Goal: Task Accomplishment & Management: Manage account settings

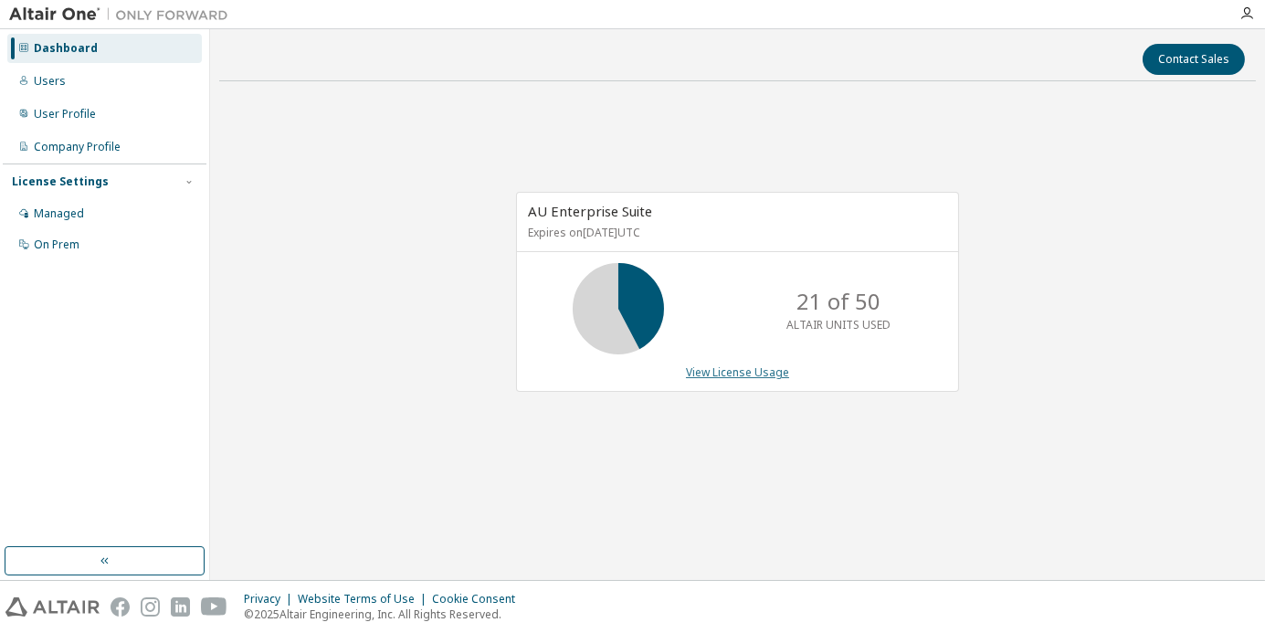
click at [764, 373] on link "View License Usage" at bounding box center [737, 372] width 103 height 16
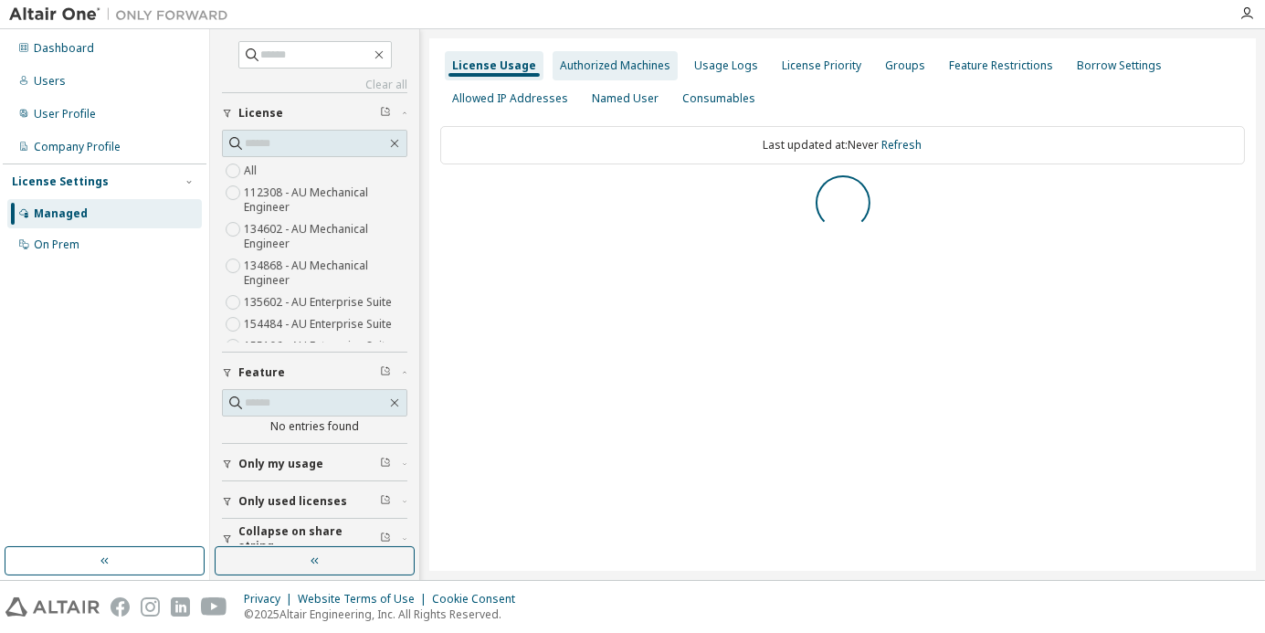
click at [618, 68] on div "Authorized Machines" at bounding box center [615, 65] width 110 height 15
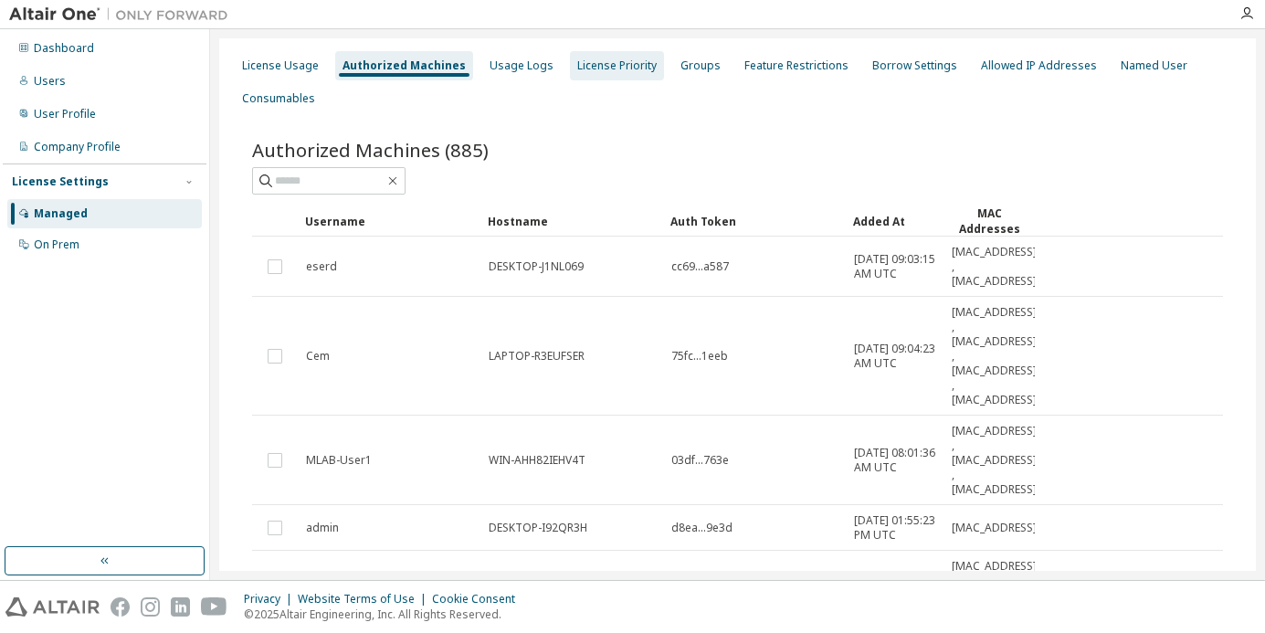
click at [622, 69] on div "License Priority" at bounding box center [616, 65] width 79 height 15
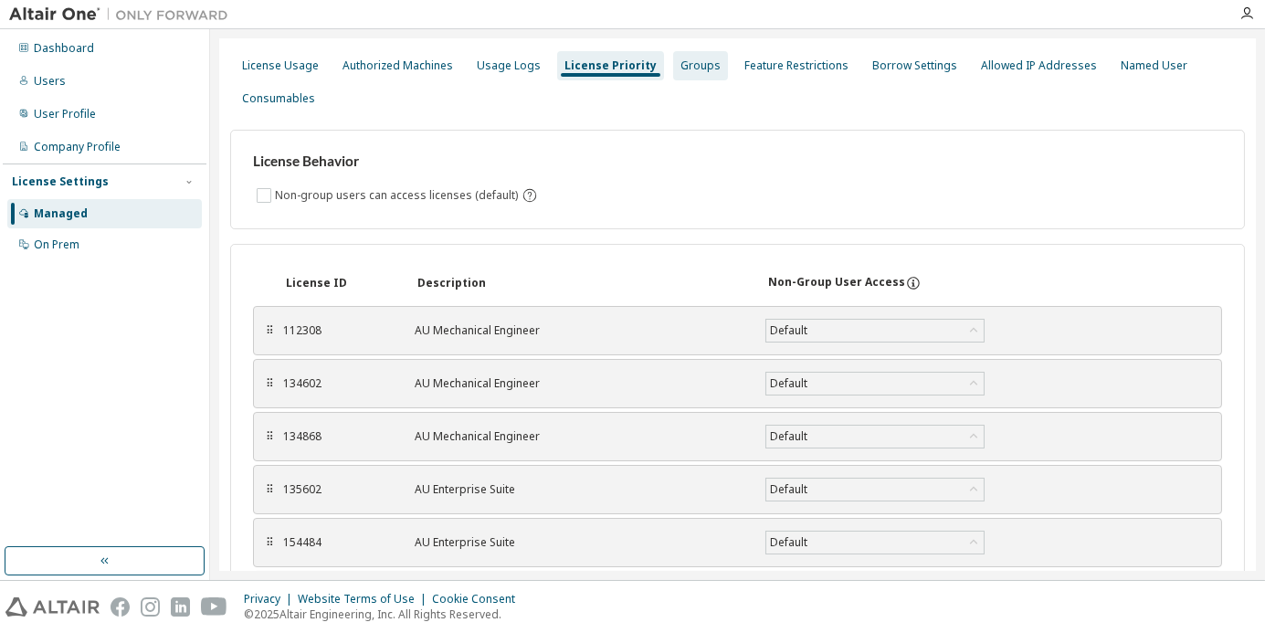
click at [687, 71] on div "Groups" at bounding box center [700, 65] width 40 height 15
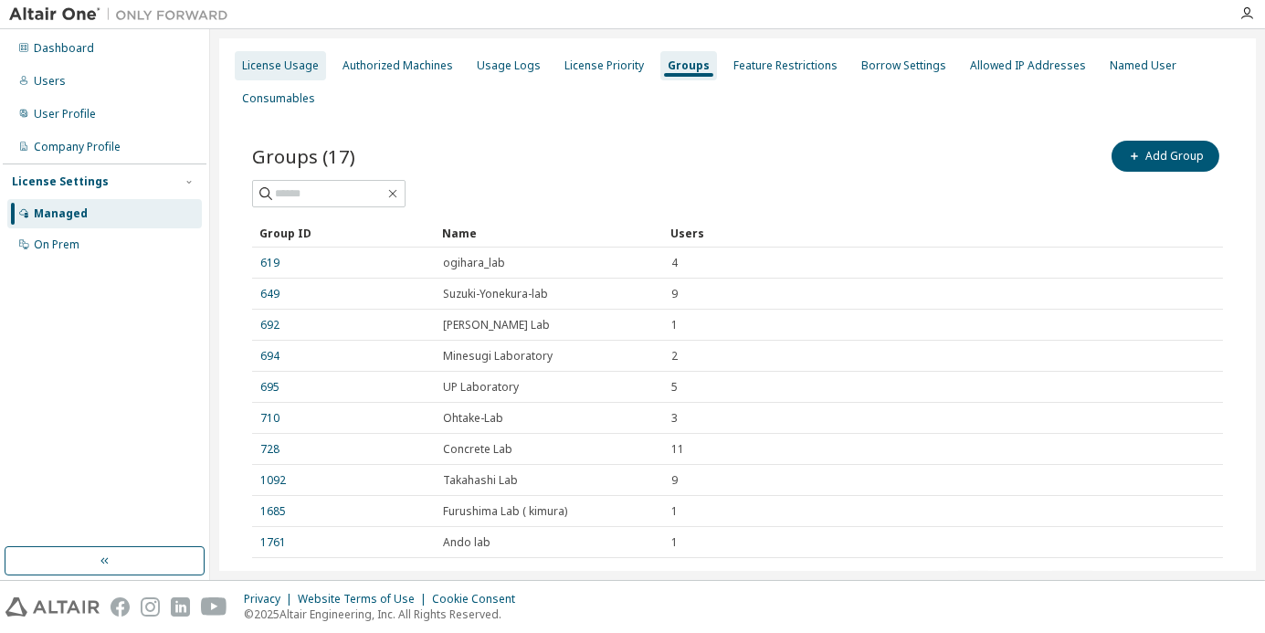
click at [284, 68] on div "License Usage" at bounding box center [280, 65] width 77 height 15
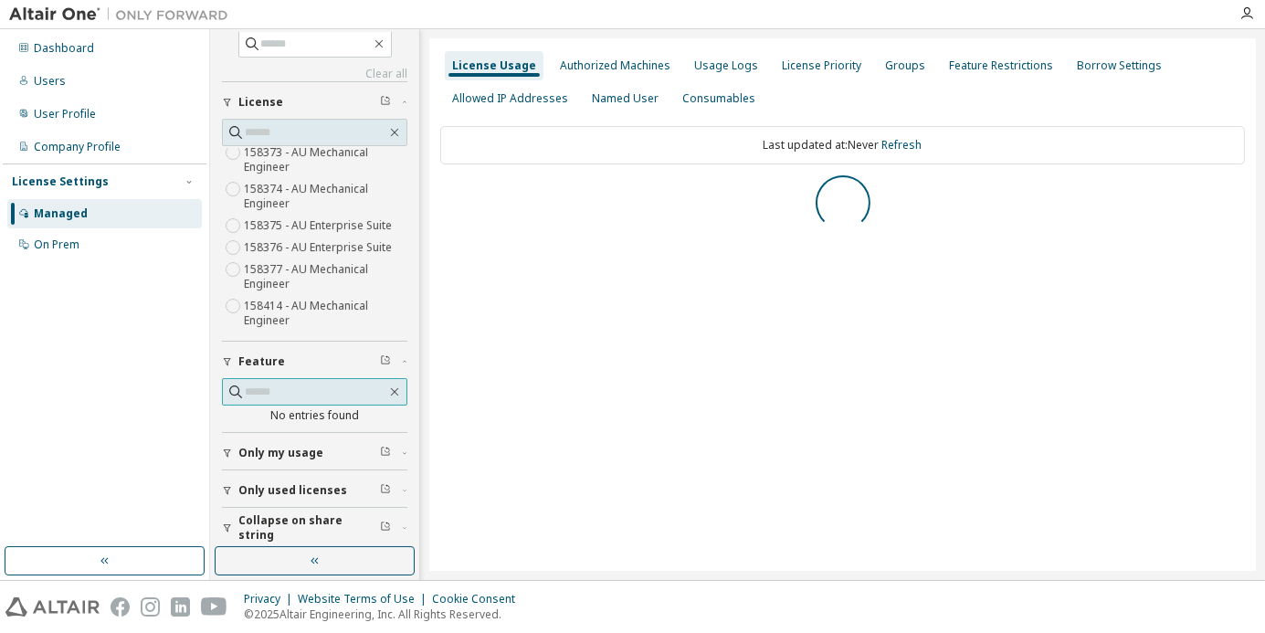
scroll to position [16, 0]
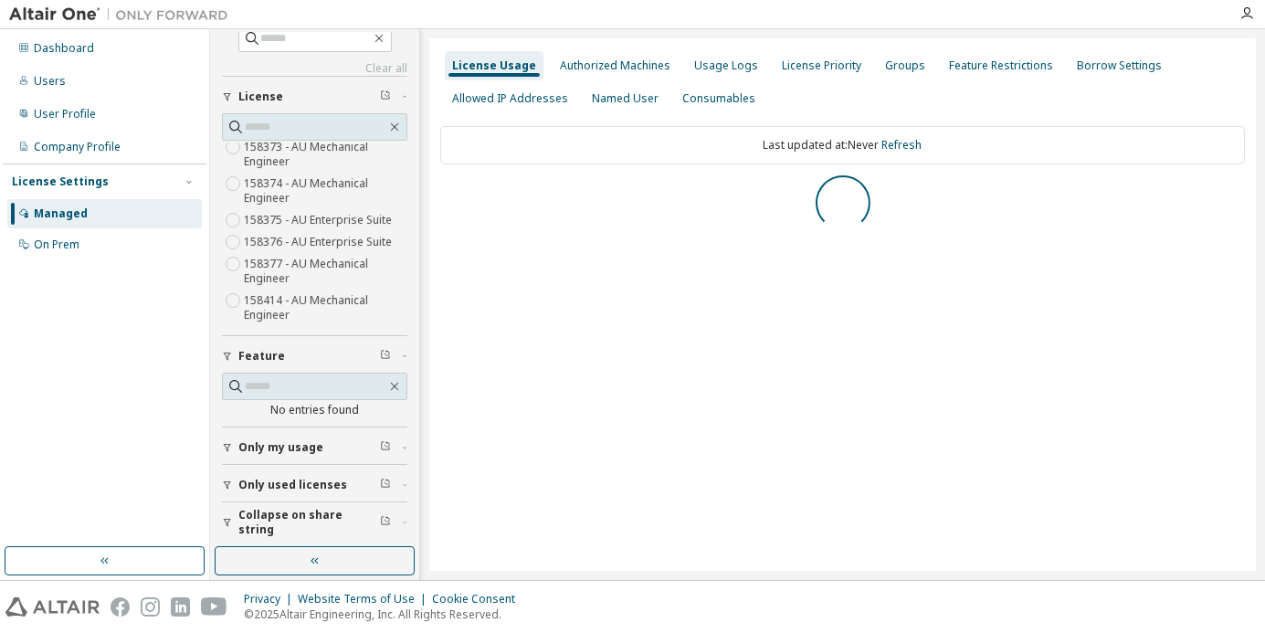
click at [275, 445] on span "Only my usage" at bounding box center [280, 447] width 85 height 15
click at [251, 472] on label "Yes" at bounding box center [255, 475] width 22 height 22
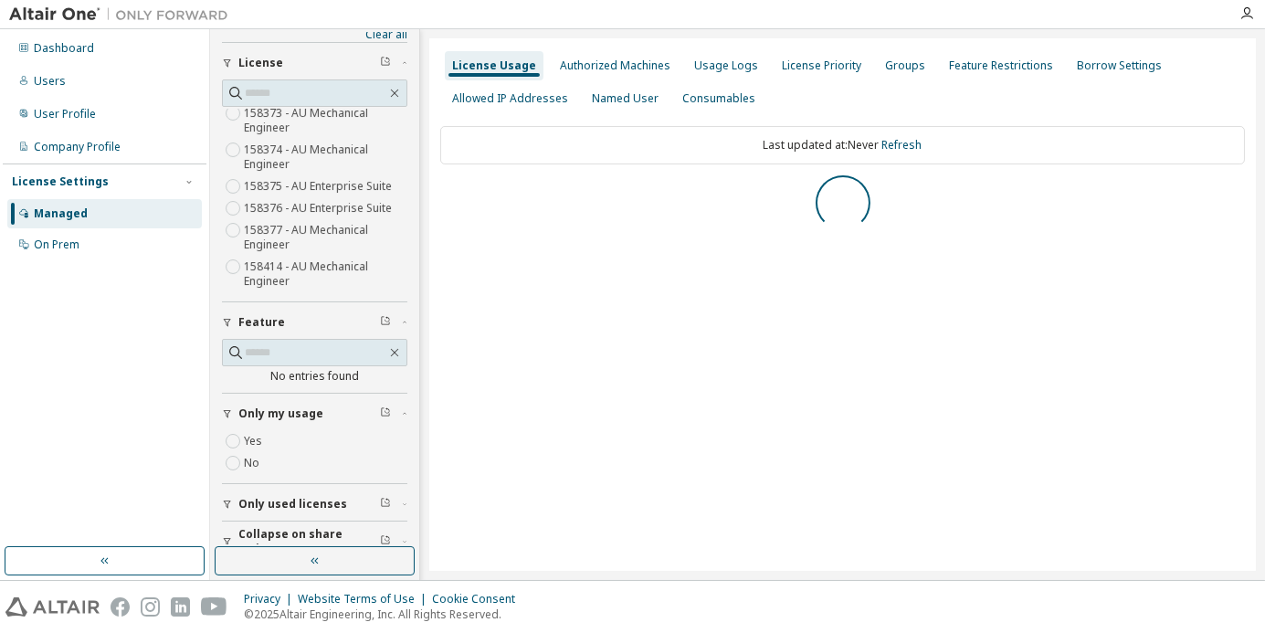
scroll to position [69, 0]
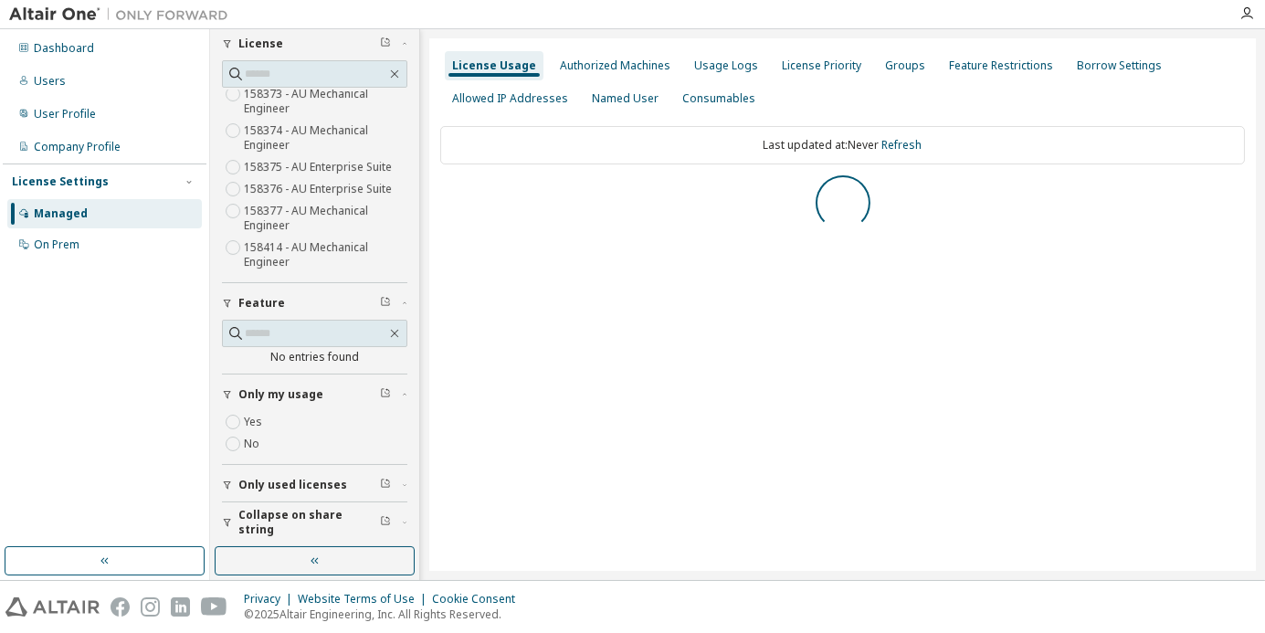
click at [308, 478] on span "Only used licenses" at bounding box center [292, 485] width 109 height 15
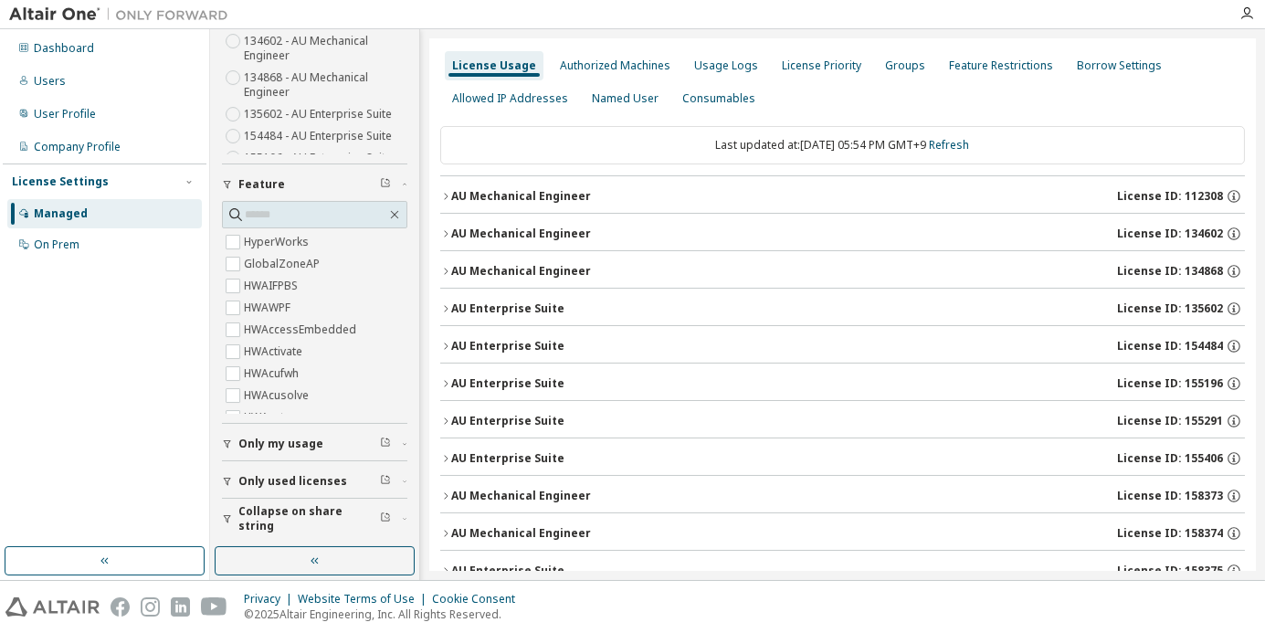
scroll to position [184, 0]
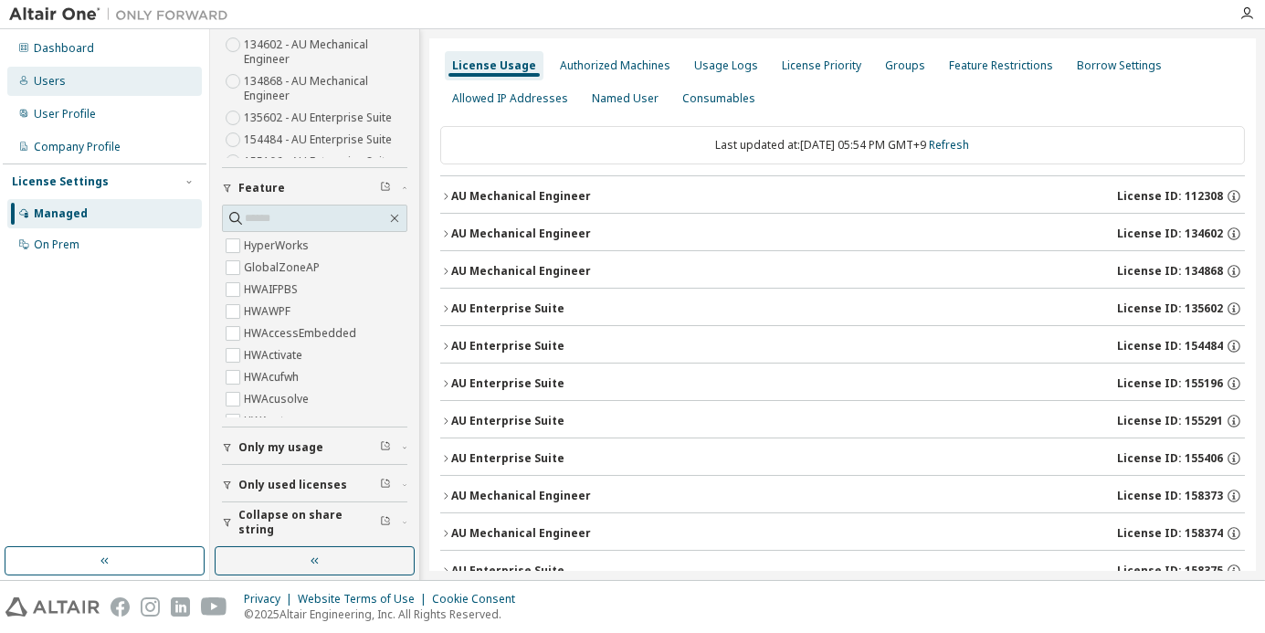
click at [84, 73] on div "Users" at bounding box center [104, 81] width 194 height 29
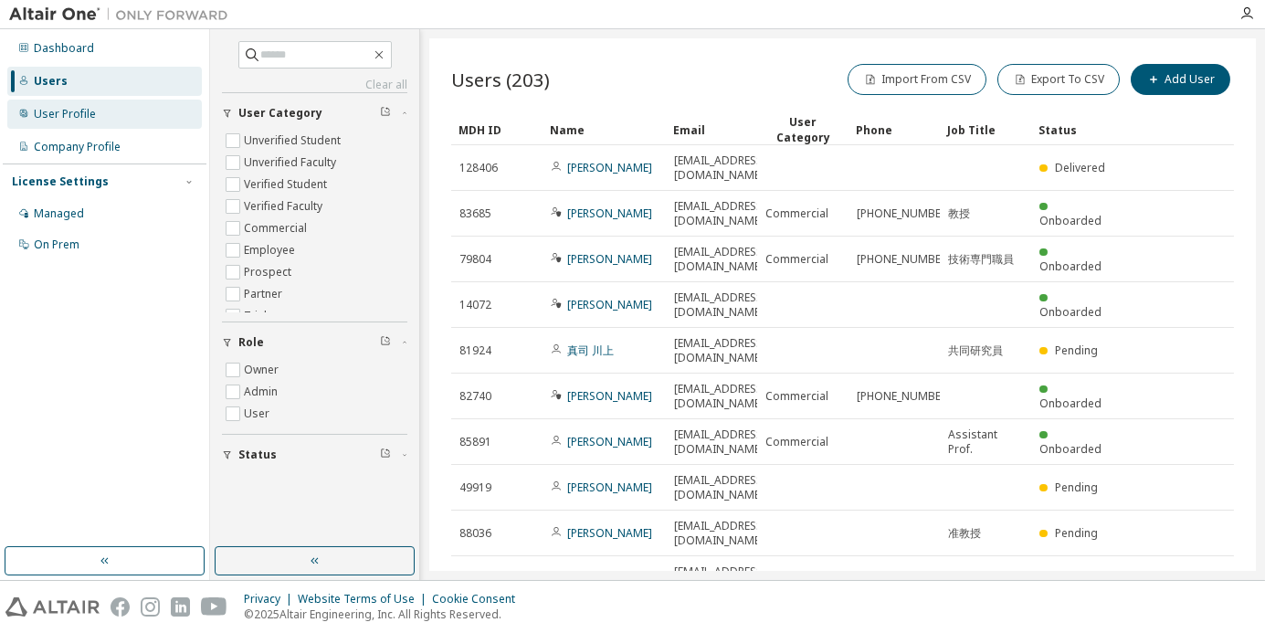
click at [135, 111] on div "User Profile" at bounding box center [104, 114] width 194 height 29
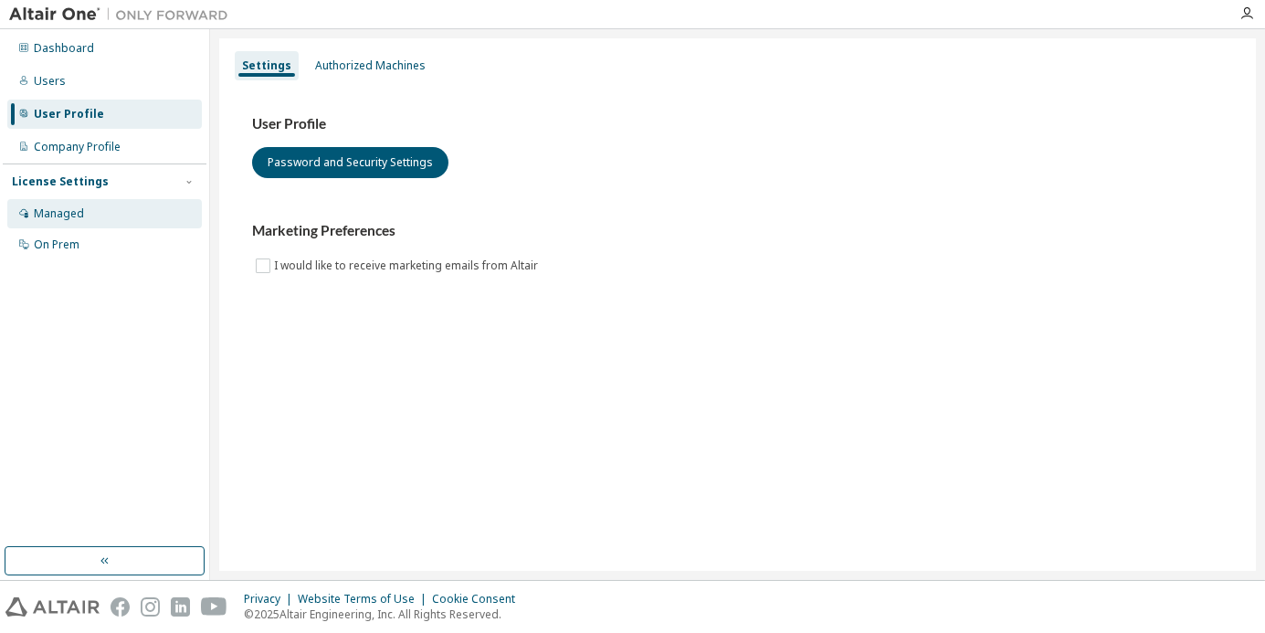
click at [101, 222] on div "Managed" at bounding box center [104, 213] width 194 height 29
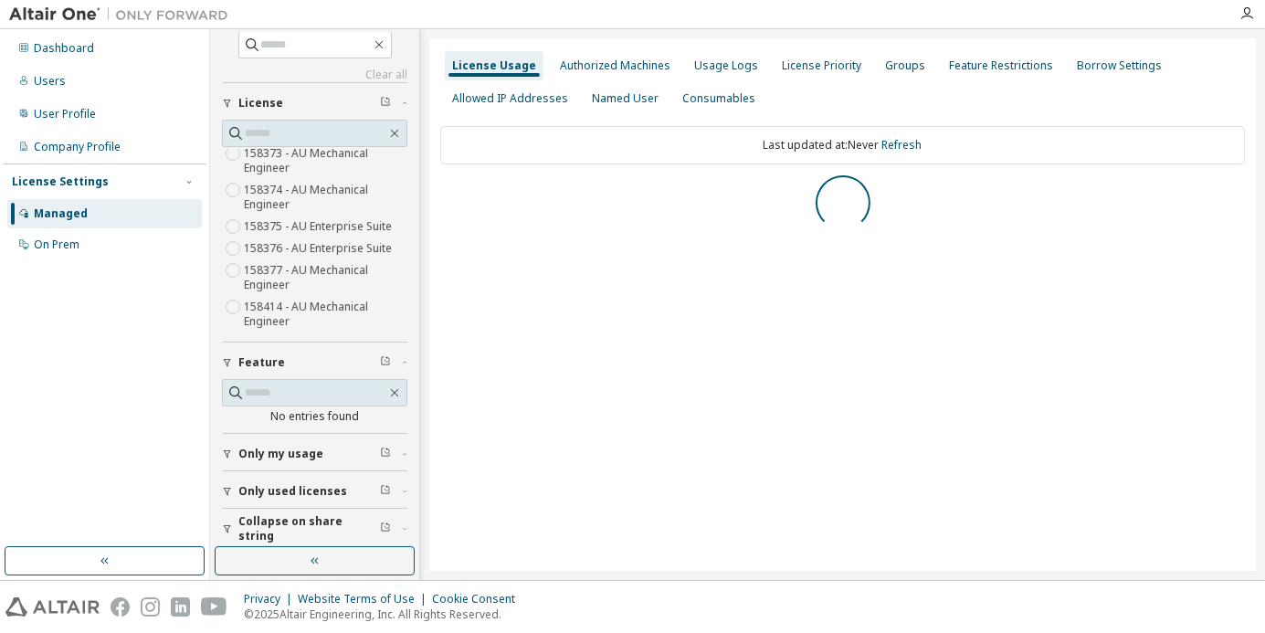
scroll to position [16, 0]
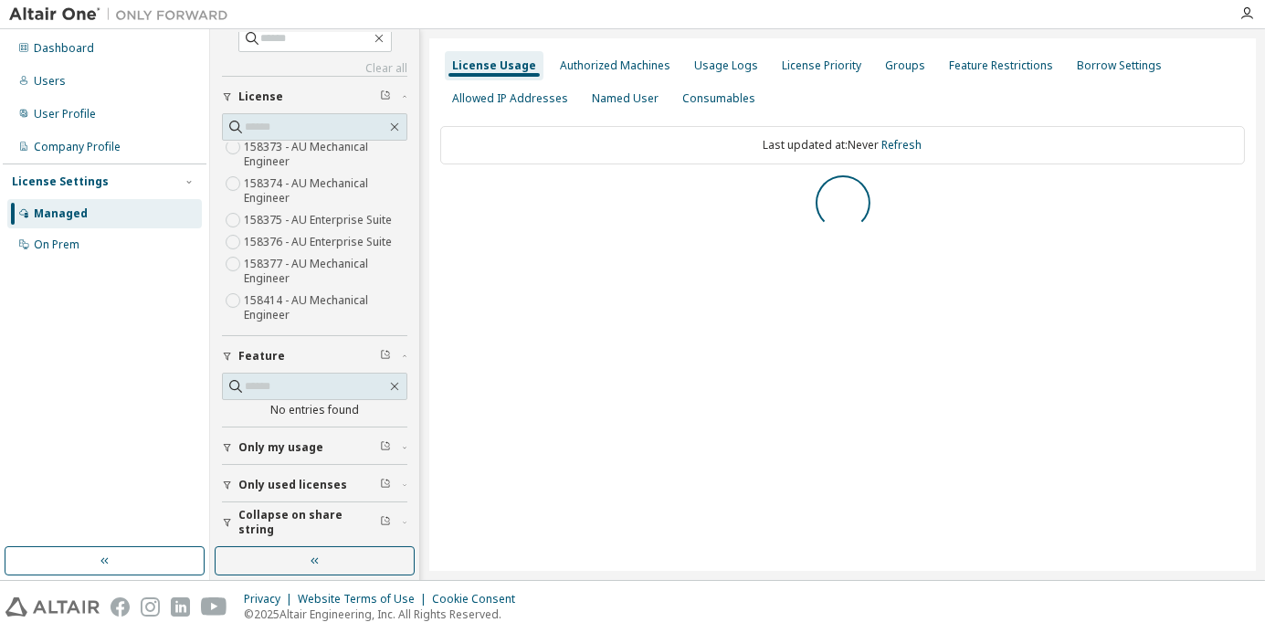
click at [335, 485] on span "Only used licenses" at bounding box center [292, 485] width 109 height 15
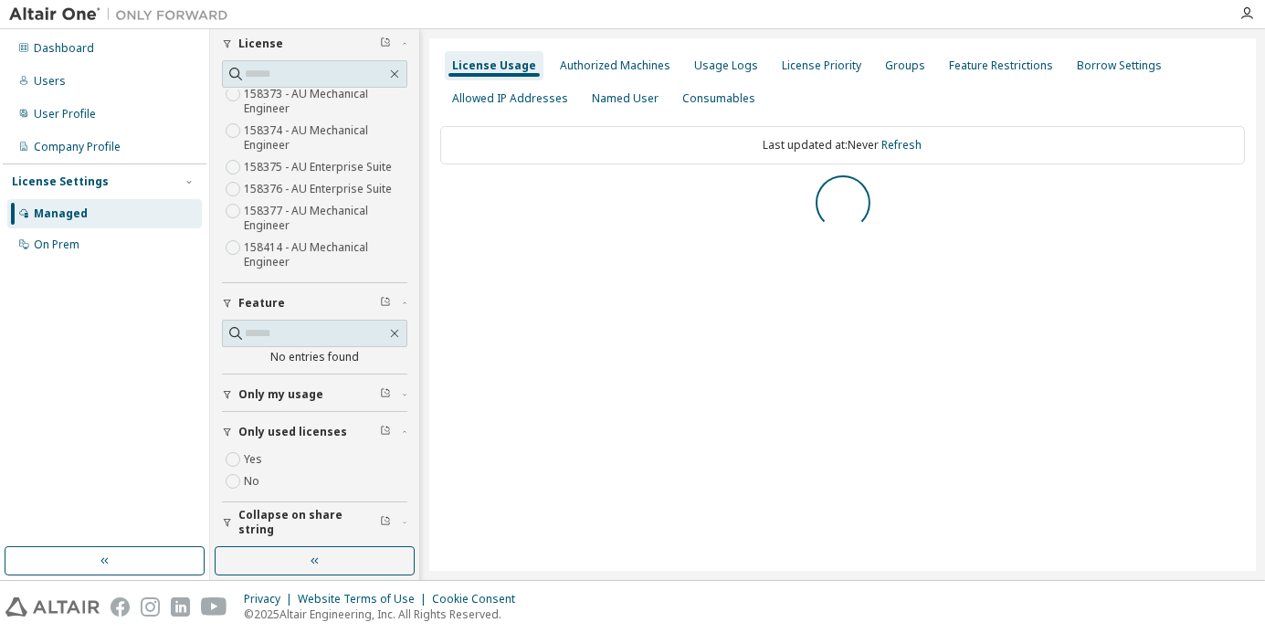
click at [333, 509] on button "Collapse on share string" at bounding box center [314, 522] width 185 height 40
click at [305, 389] on span "Only my usage" at bounding box center [280, 394] width 85 height 15
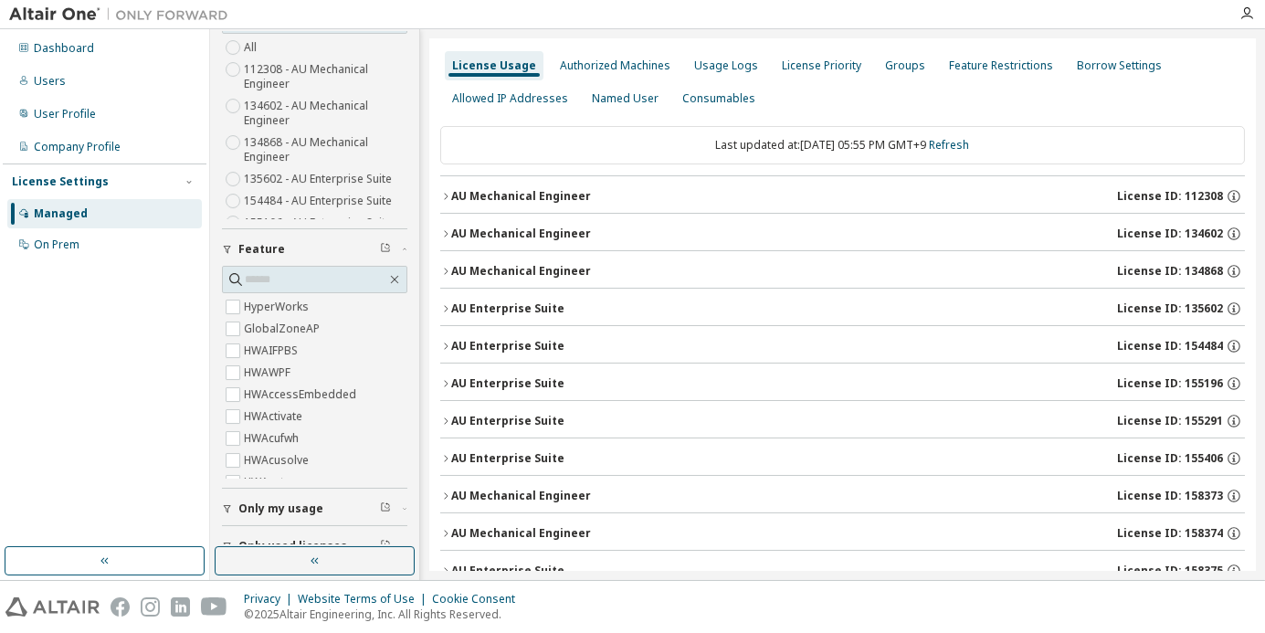
scroll to position [184, 0]
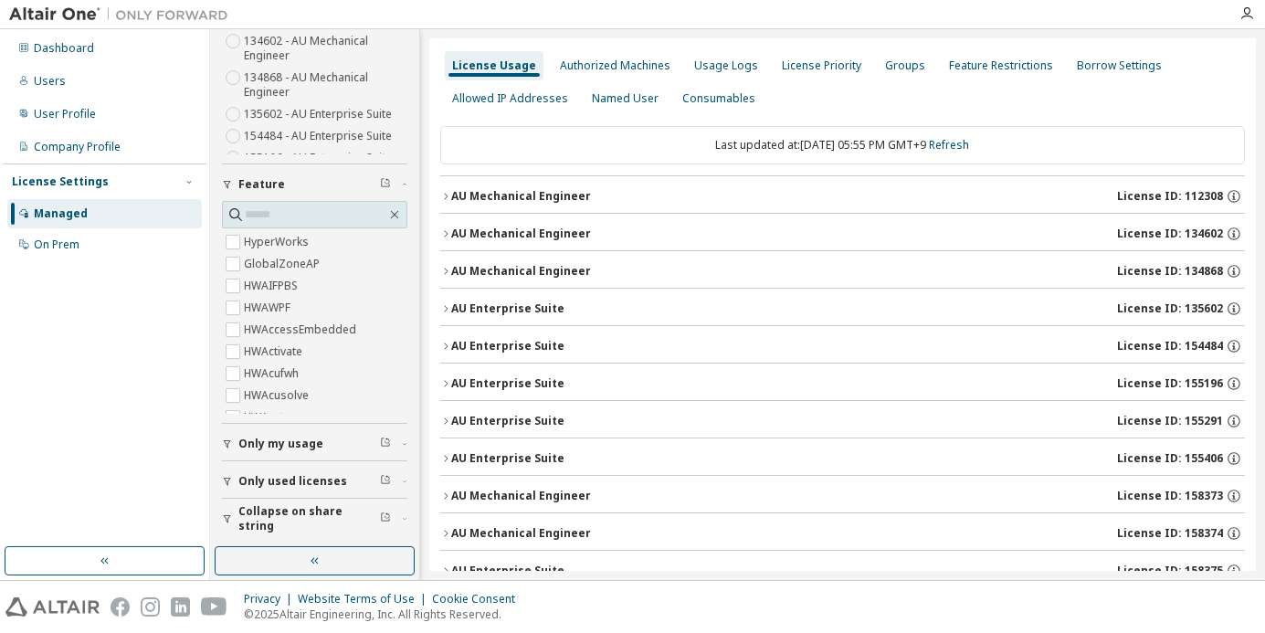
click at [250, 367] on div "Collapse on share string Yes No Only used licenses Yes No Only my usage Yes No …" at bounding box center [314, 219] width 185 height 631
click at [313, 440] on span "Only my usage" at bounding box center [280, 447] width 85 height 15
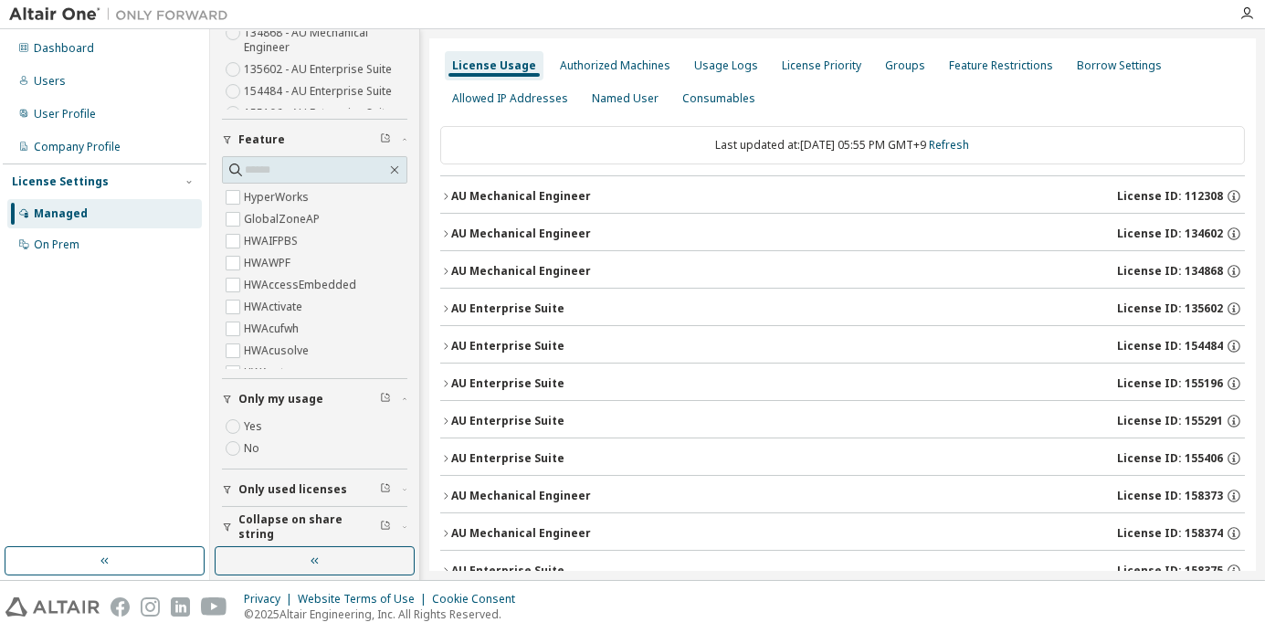
scroll to position [238, 0]
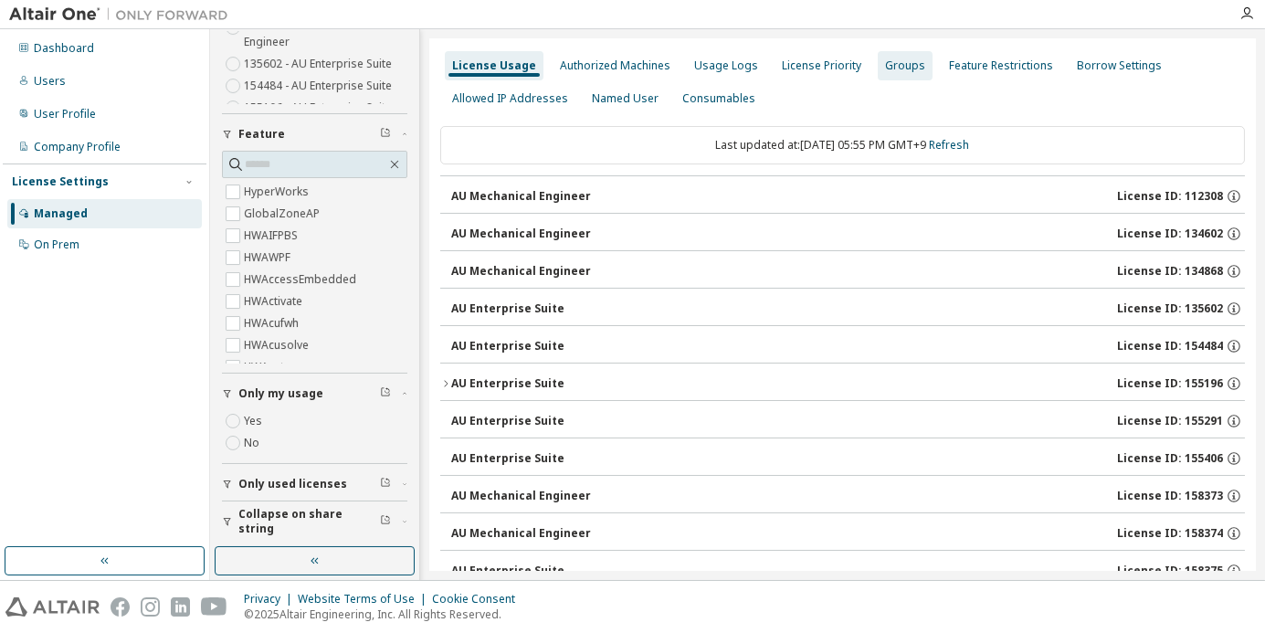
click at [885, 65] on div "Groups" at bounding box center [905, 65] width 40 height 15
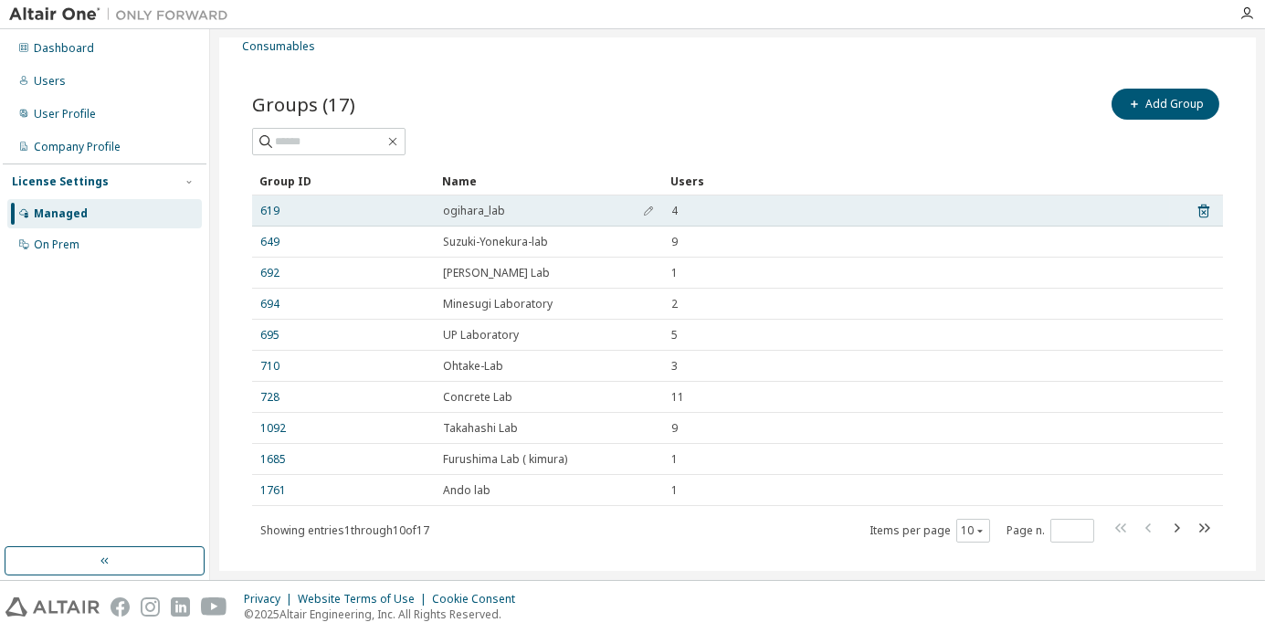
scroll to position [80, 0]
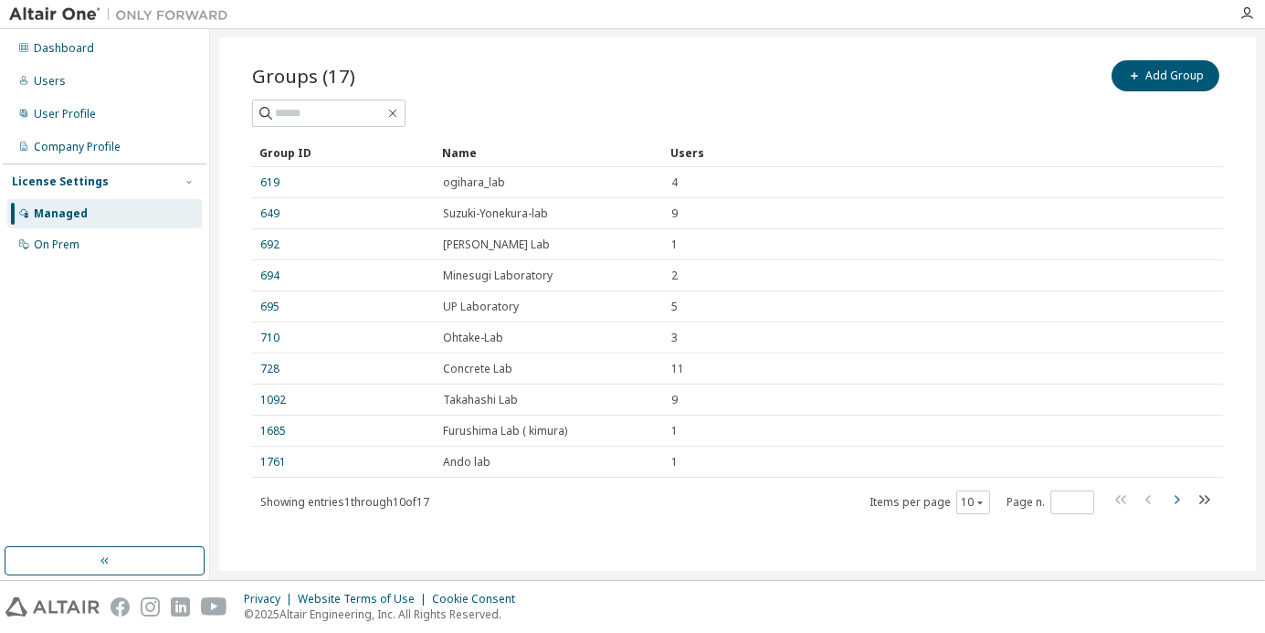
click at [1166, 499] on icon "button" at bounding box center [1176, 499] width 22 height 22
type input "*"
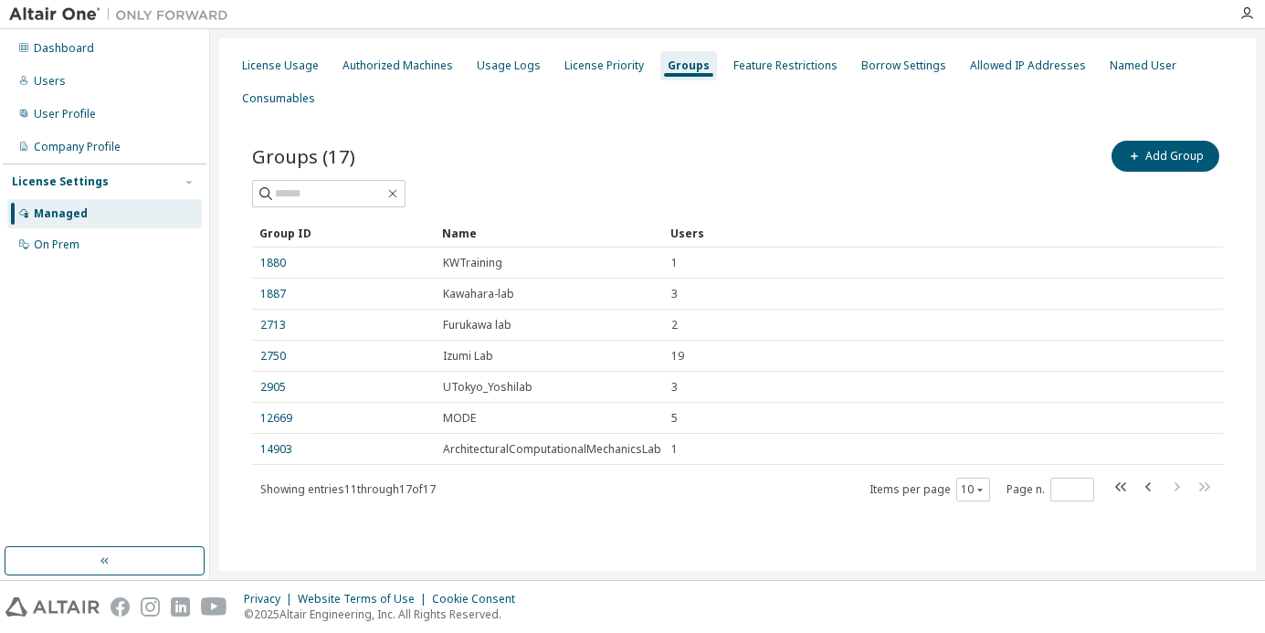
scroll to position [0, 0]
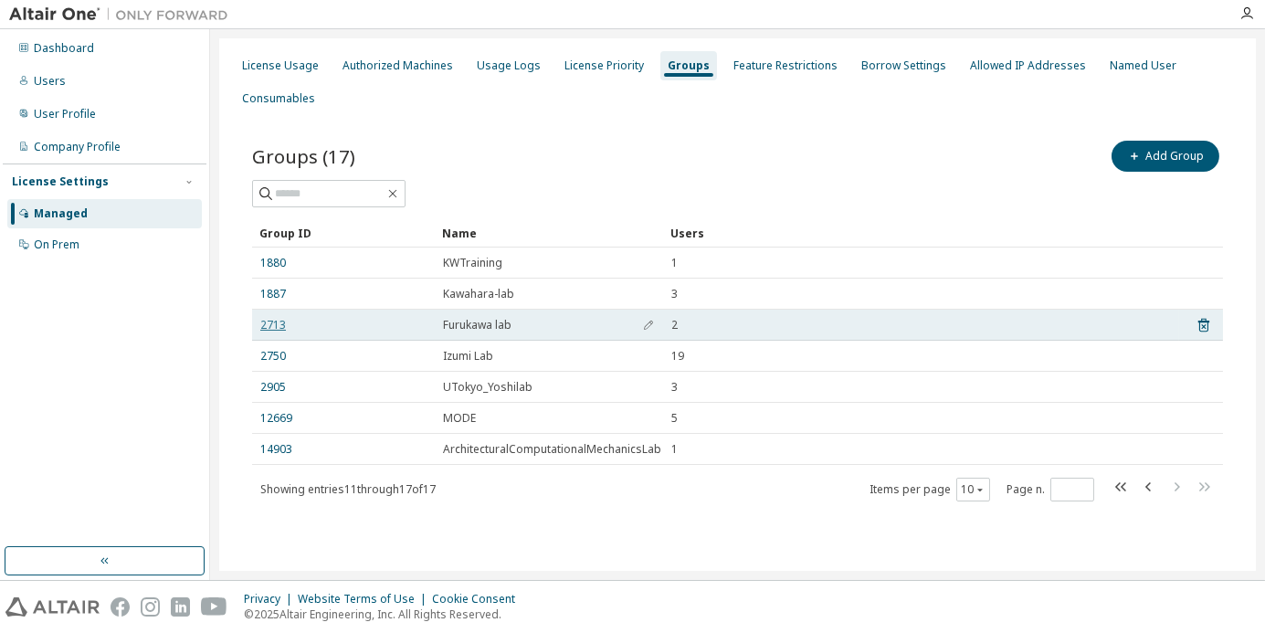
click at [269, 320] on link "2713" at bounding box center [273, 325] width 26 height 15
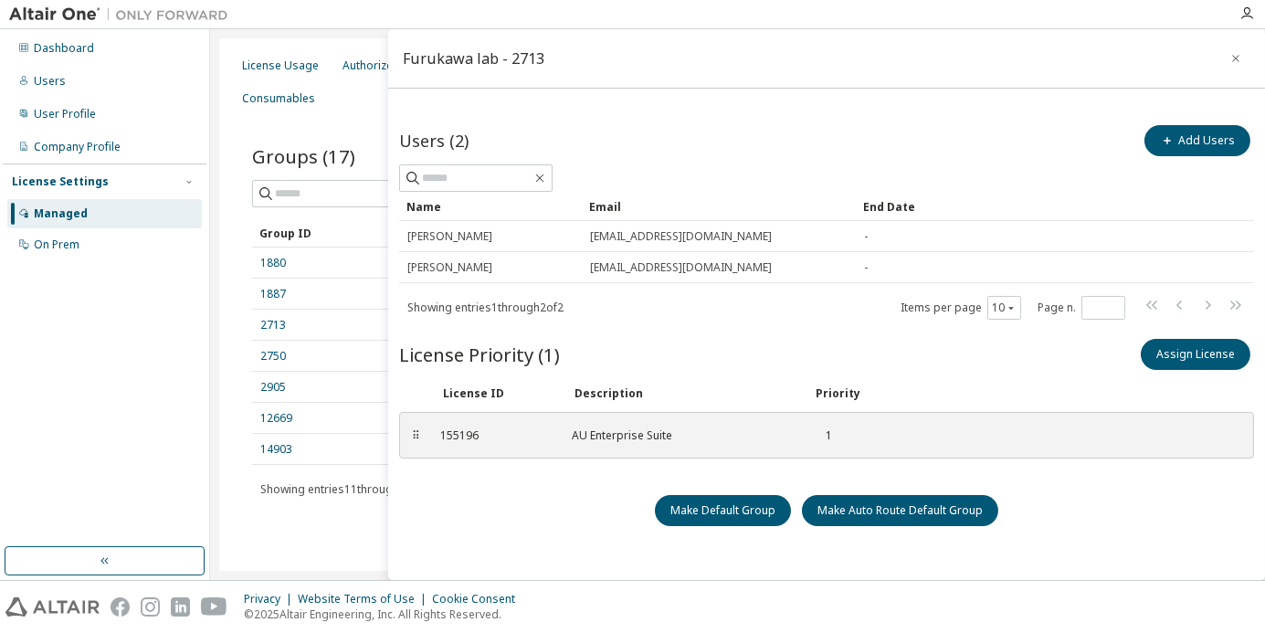
click at [127, 220] on div "Managed" at bounding box center [104, 213] width 194 height 29
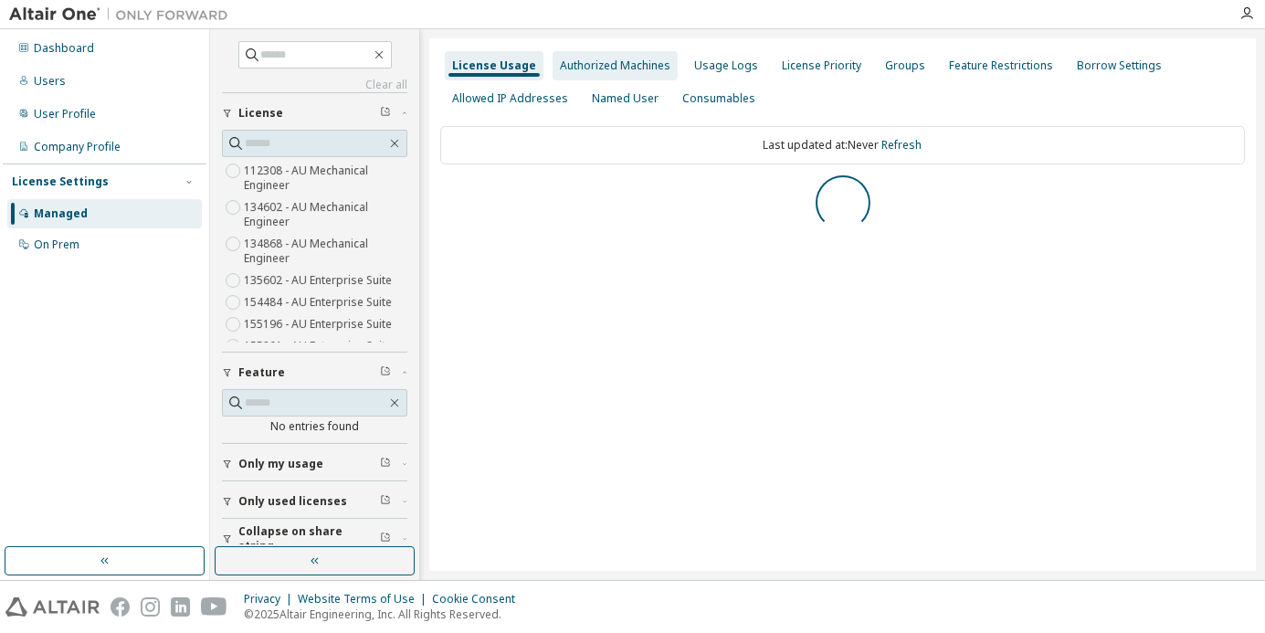
click at [588, 64] on div "Authorized Machines" at bounding box center [615, 65] width 110 height 15
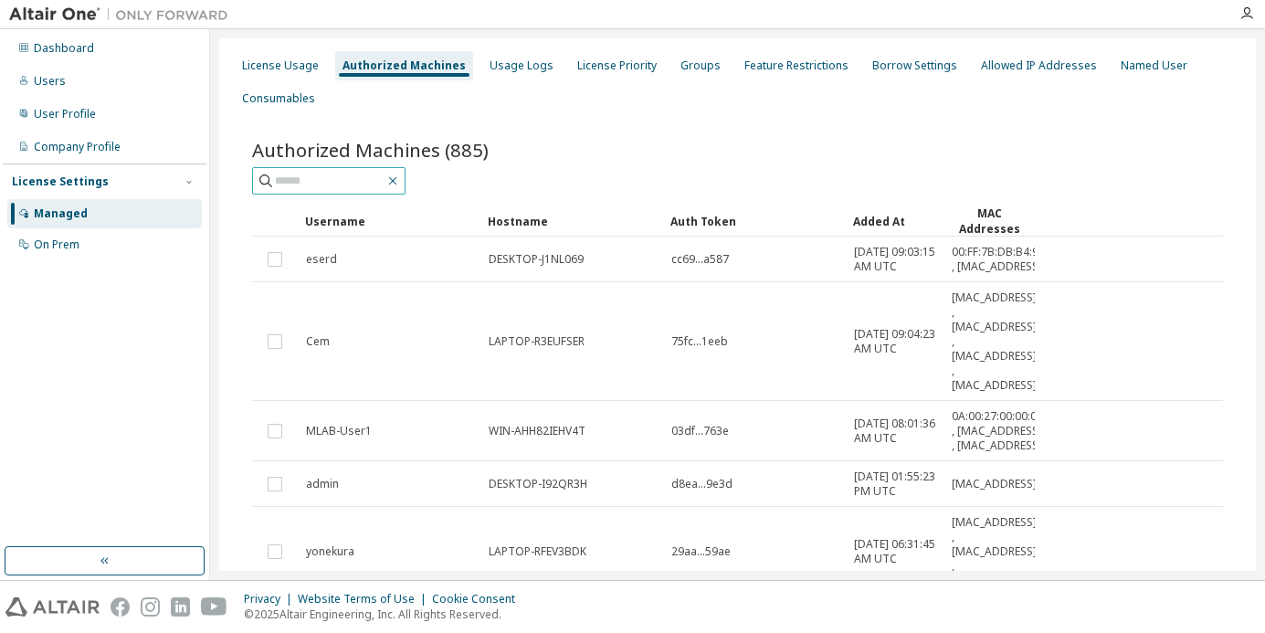
click at [400, 178] on icon "button" at bounding box center [392, 180] width 15 height 15
click at [103, 179] on div "License Settings" at bounding box center [104, 181] width 185 height 16
drag, startPoint x: 103, startPoint y: 179, endPoint x: 87, endPoint y: 208, distance: 33.5
click at [87, 208] on div "Managed" at bounding box center [104, 213] width 194 height 29
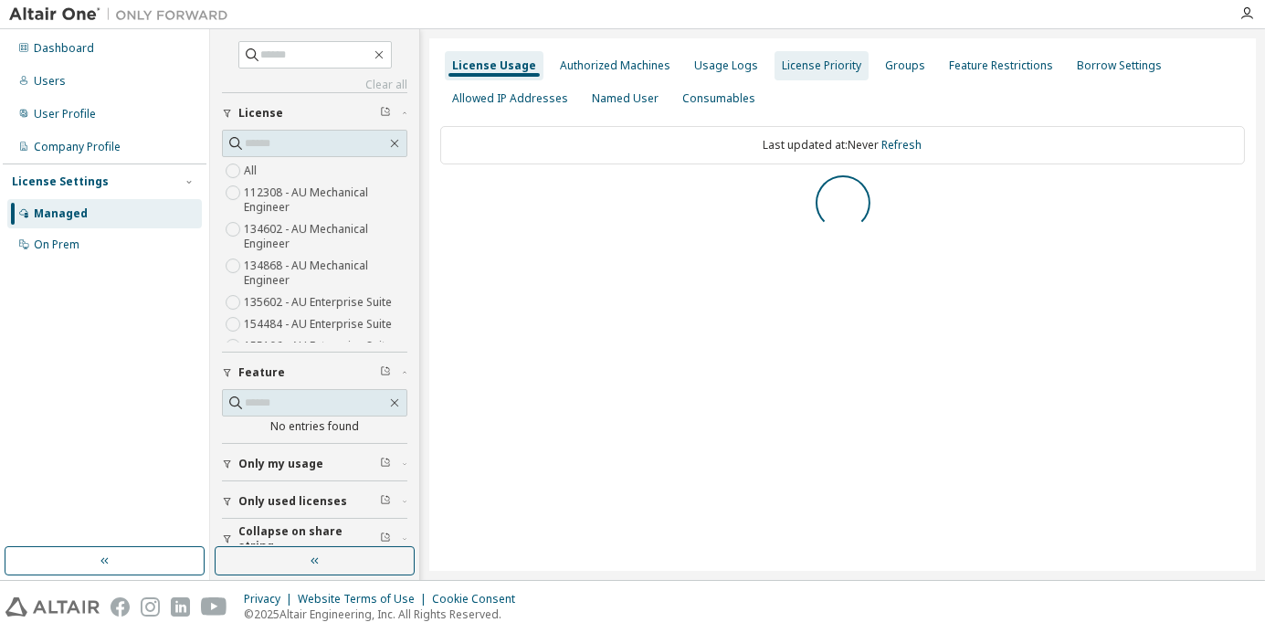
click at [813, 64] on div "License Priority" at bounding box center [821, 65] width 79 height 15
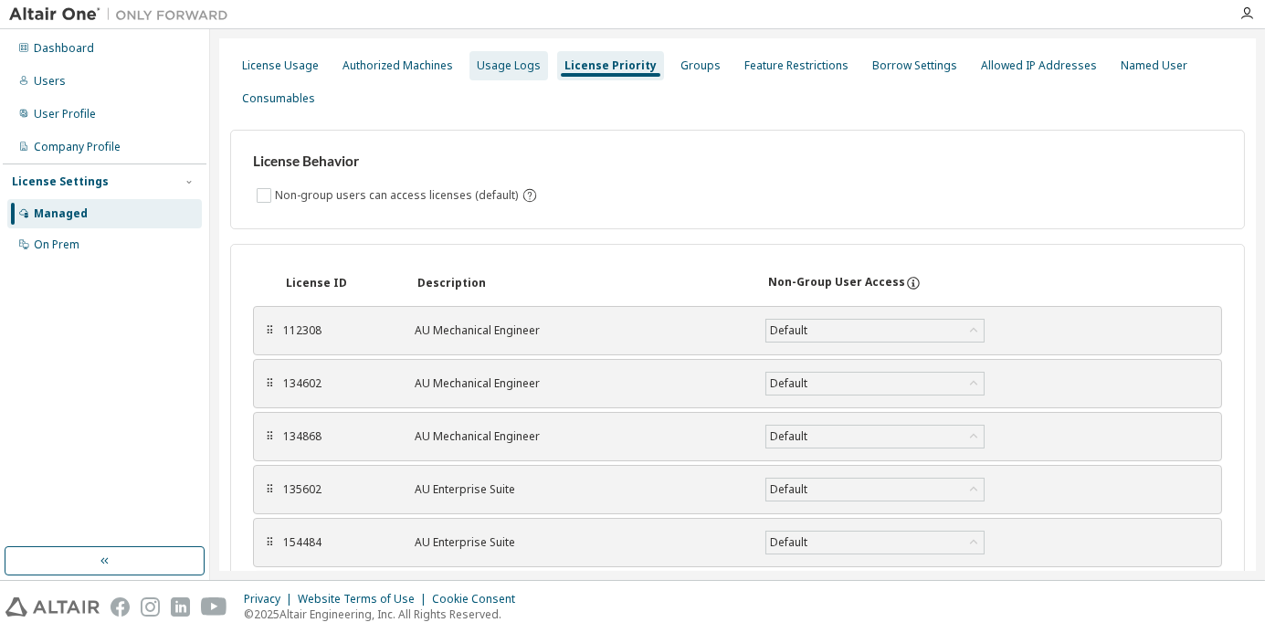
click at [505, 64] on div "Usage Logs" at bounding box center [509, 65] width 64 height 15
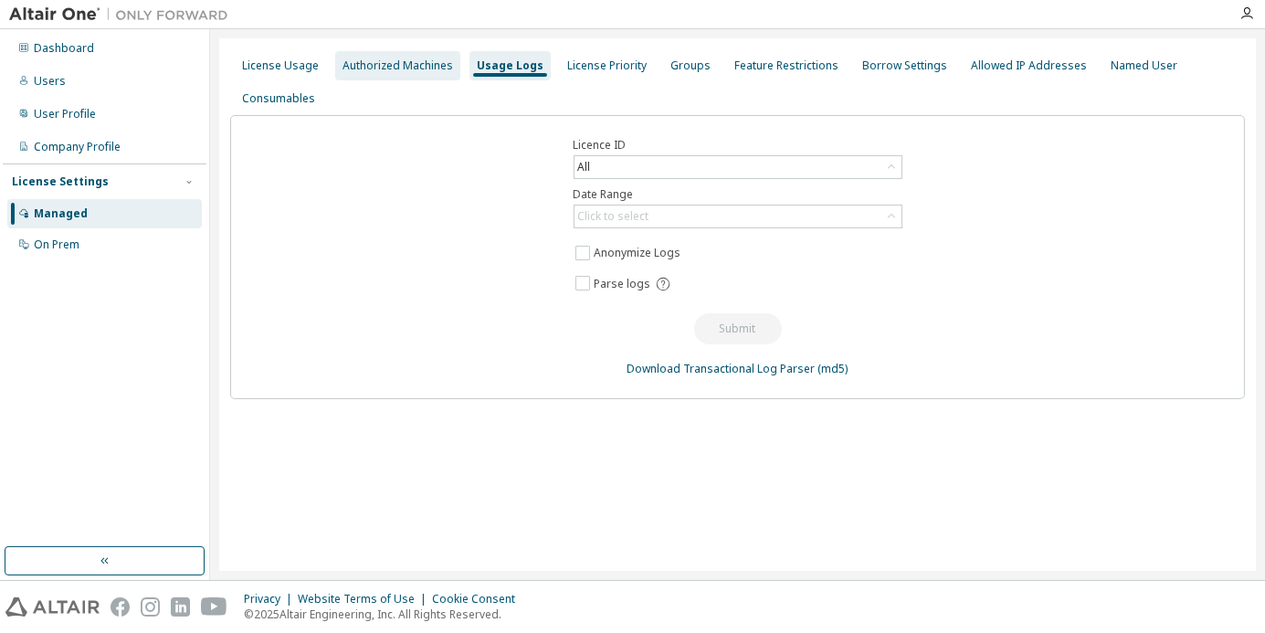
click at [413, 61] on div "Authorized Machines" at bounding box center [397, 65] width 110 height 15
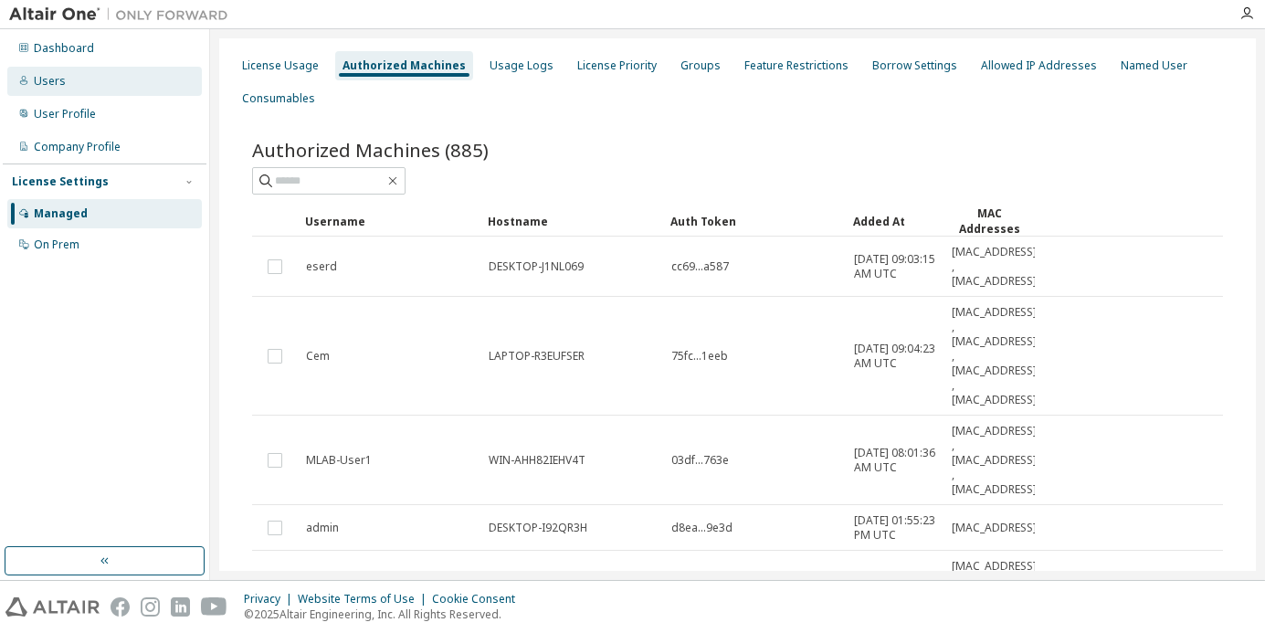
click at [117, 88] on div "Users" at bounding box center [104, 81] width 194 height 29
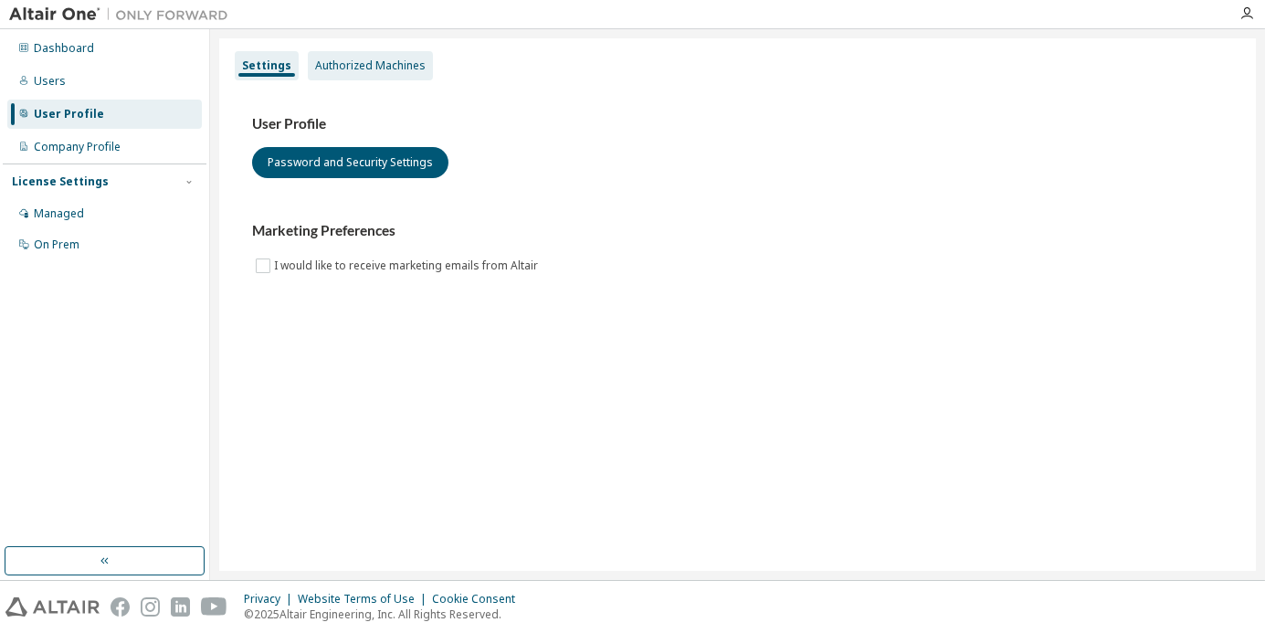
click at [402, 67] on div "Authorized Machines" at bounding box center [370, 65] width 110 height 15
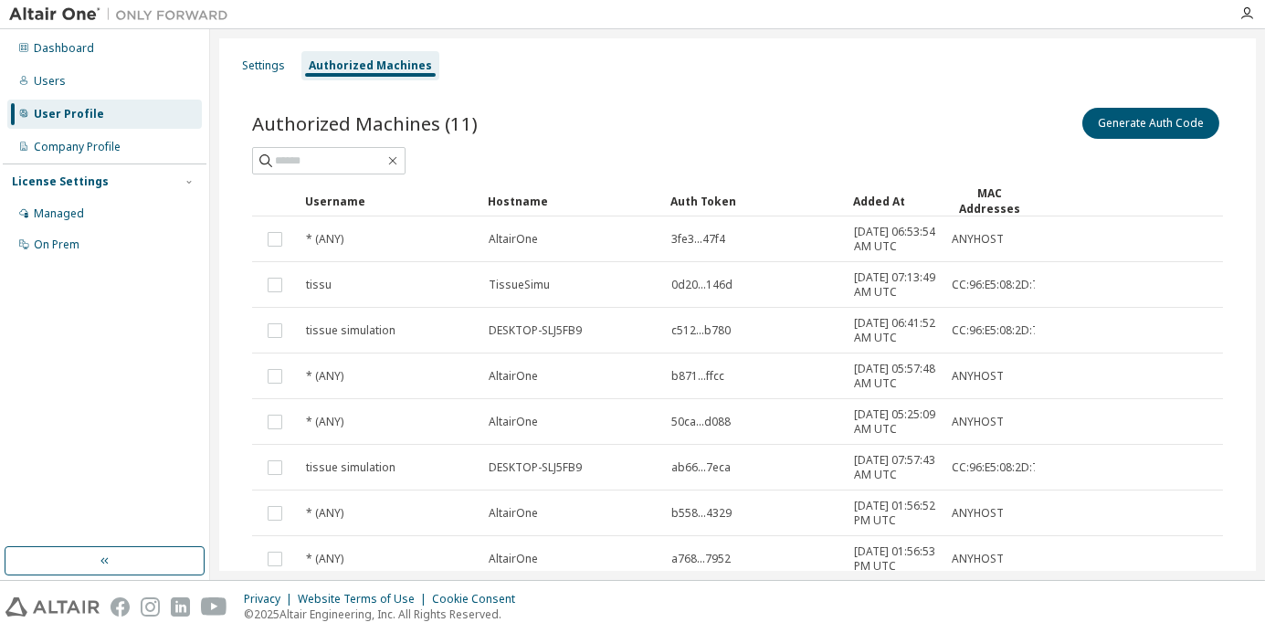
click at [302, 69] on div "Authorized Machines" at bounding box center [370, 65] width 138 height 29
click at [282, 67] on div "Settings" at bounding box center [263, 65] width 43 height 15
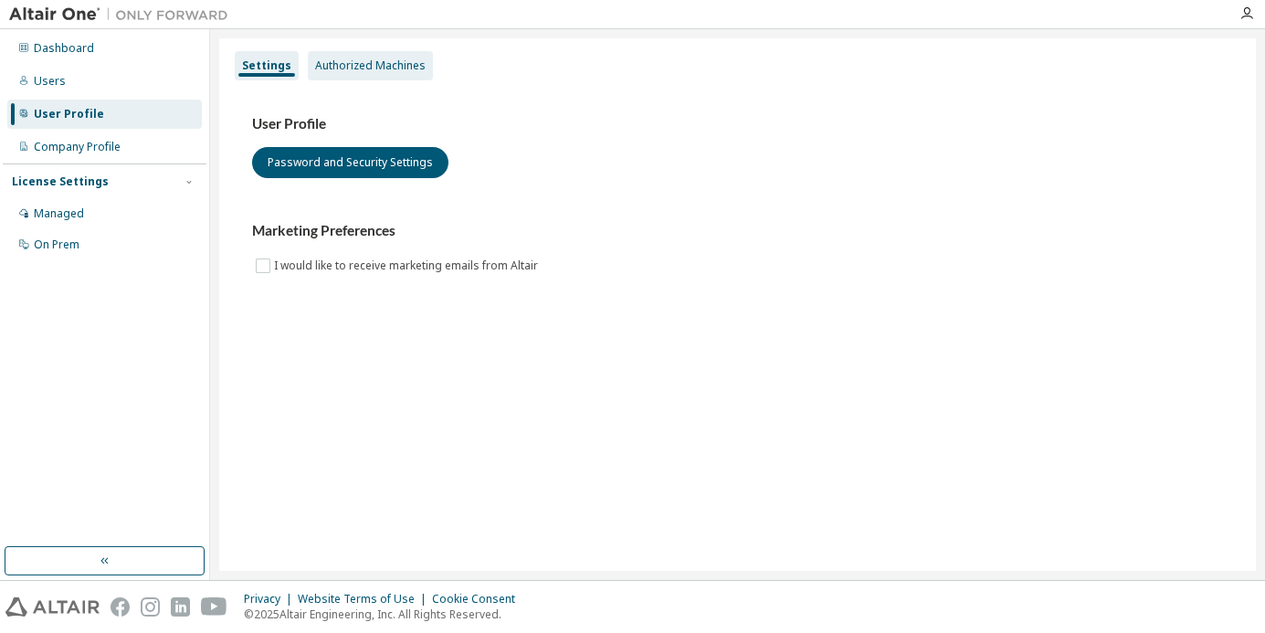
click at [362, 65] on div "Authorized Machines" at bounding box center [370, 65] width 110 height 15
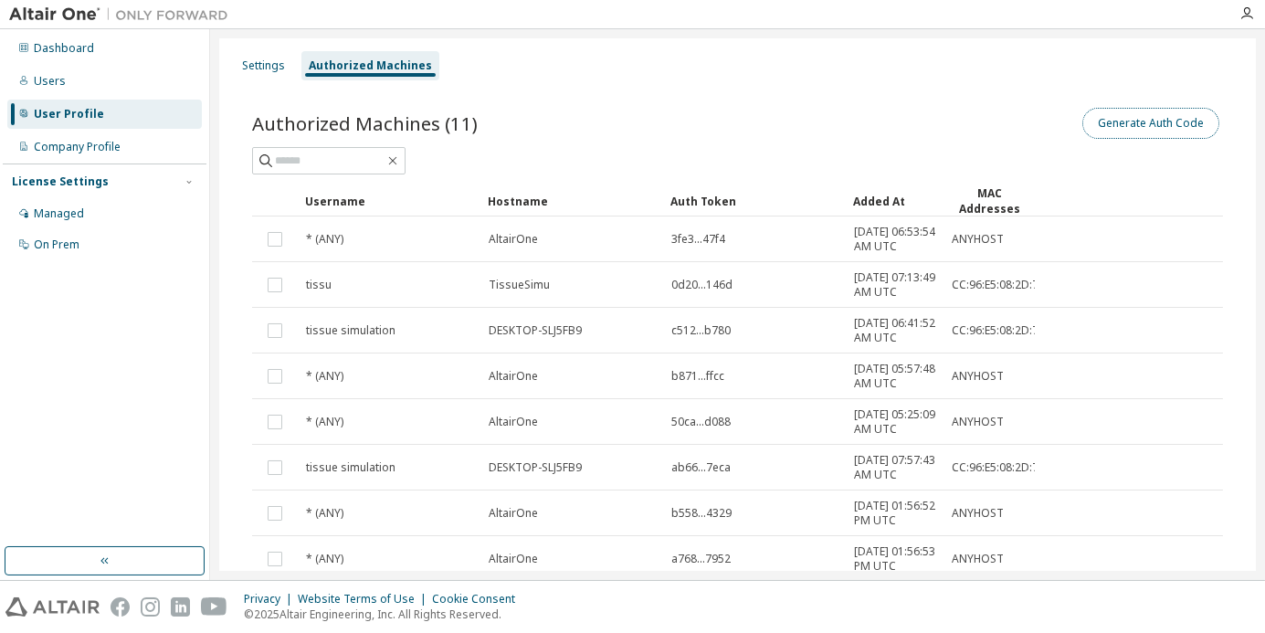
click at [1100, 121] on button "Generate Auth Code" at bounding box center [1150, 123] width 137 height 31
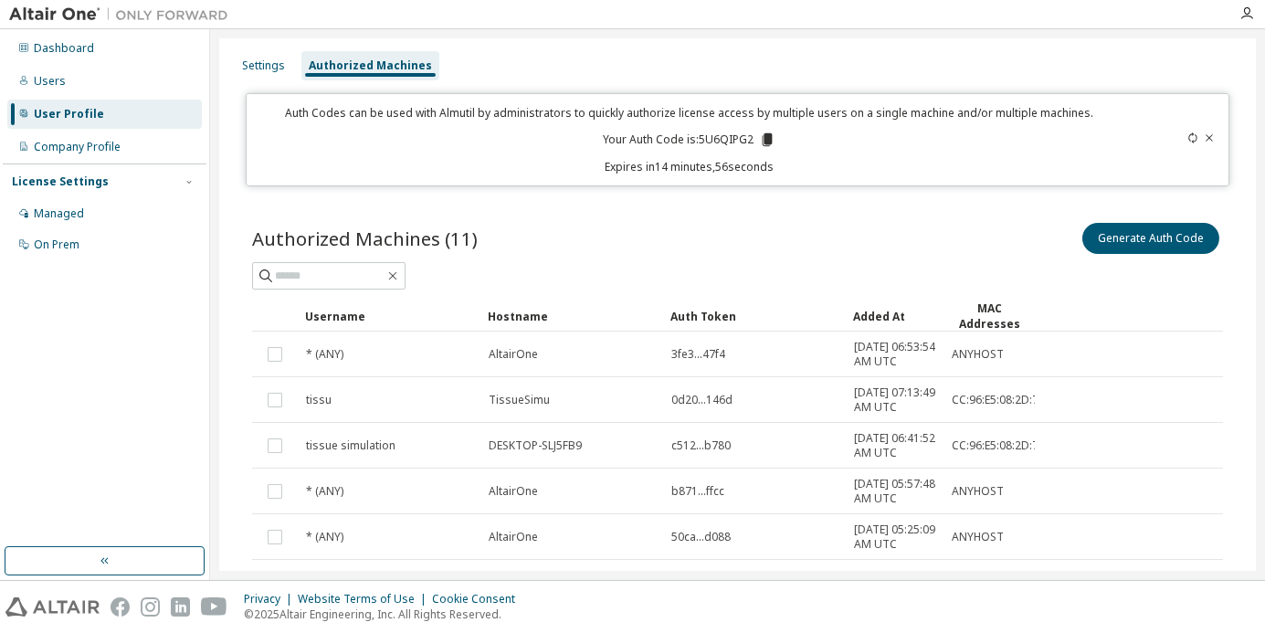
click at [762, 136] on icon at bounding box center [767, 139] width 10 height 13
click at [1079, 157] on div "Auth Codes can be used with Almutil by administrators to quickly authorize lice…" at bounding box center [689, 139] width 864 height 69
click at [1206, 137] on icon at bounding box center [1209, 137] width 7 height 6
